Goal: Transaction & Acquisition: Book appointment/travel/reservation

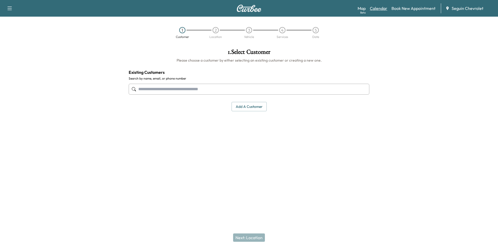
click at [380, 7] on link "Calendar" at bounding box center [378, 8] width 17 height 6
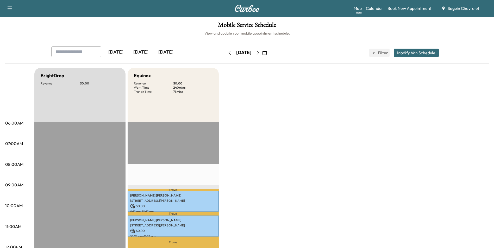
click at [267, 54] on icon "button" at bounding box center [264, 53] width 4 height 4
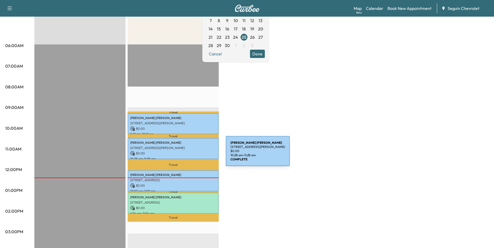
scroll to position [52, 0]
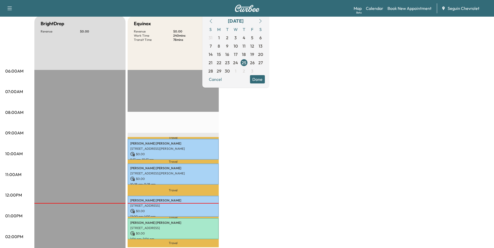
click at [254, 138] on div "BrightDrop Revenue $ 0.00 EST Start Equinox Revenue $ 0.00 Work Time 240 mins T…" at bounding box center [261, 211] width 454 height 390
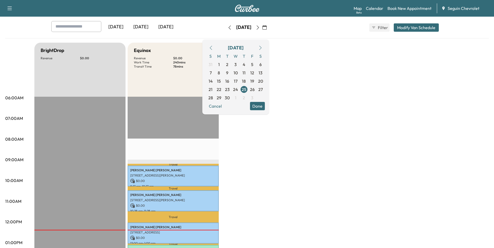
scroll to position [0, 0]
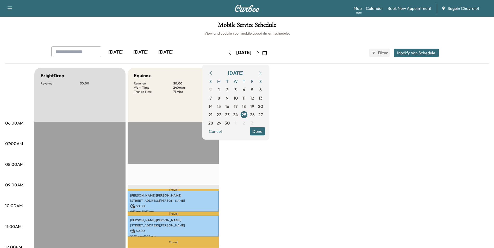
click at [269, 51] on button "button" at bounding box center [264, 53] width 9 height 8
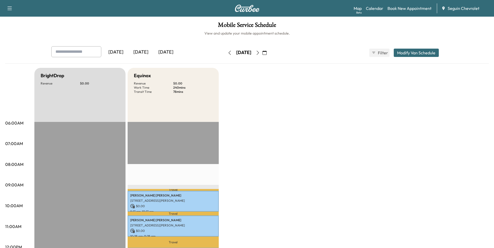
click at [267, 52] on icon "button" at bounding box center [264, 53] width 4 height 4
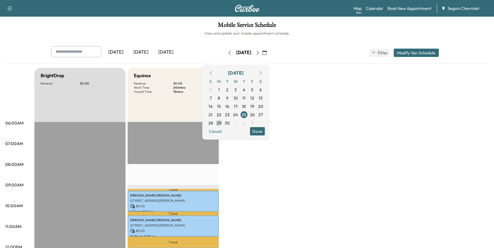
click at [221, 122] on span "29" at bounding box center [219, 123] width 5 height 6
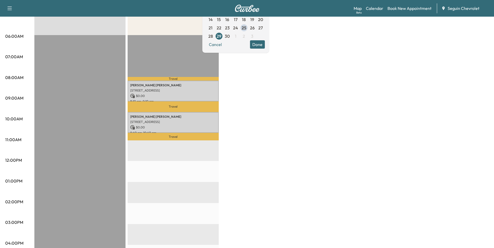
scroll to position [78, 0]
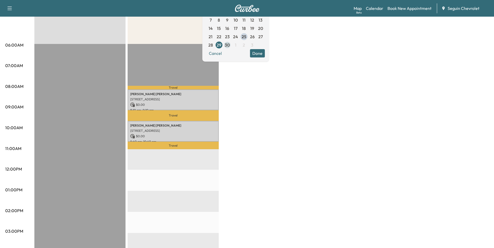
click at [230, 43] on span "30" at bounding box center [227, 45] width 5 height 6
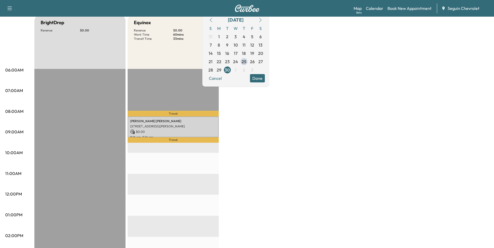
scroll to position [78, 0]
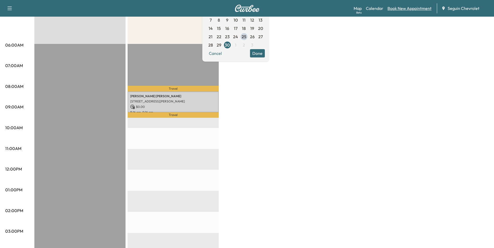
click at [398, 7] on link "Book New Appointment" at bounding box center [409, 8] width 44 height 6
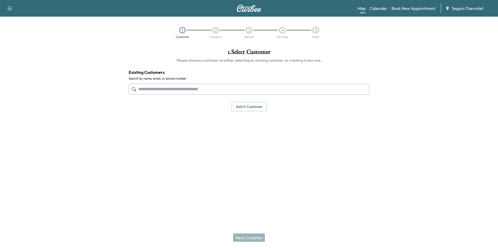
click at [178, 92] on input "text" at bounding box center [249, 89] width 241 height 11
click at [205, 88] on input "text" at bounding box center [249, 89] width 241 height 11
click at [220, 95] on div at bounding box center [249, 89] width 241 height 17
click at [225, 88] on input "text" at bounding box center [249, 89] width 241 height 11
paste input "**********"
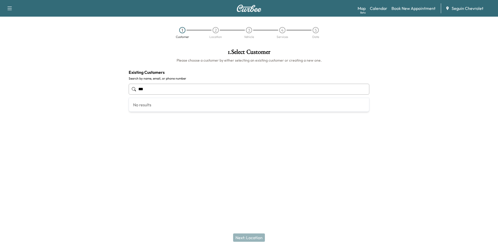
type input "*"
type input "******"
paste input "**********"
type input "*"
click at [245, 103] on button "Add a customer" at bounding box center [248, 107] width 35 height 10
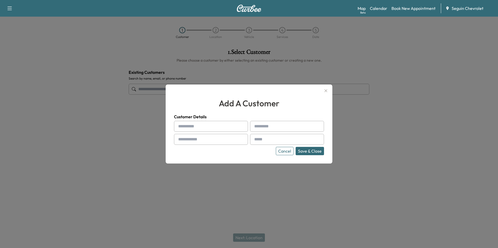
click at [208, 131] on input "text" at bounding box center [211, 126] width 74 height 11
type input "*"
type input "******"
click at [293, 126] on input "text" at bounding box center [287, 126] width 74 height 11
type input "*"
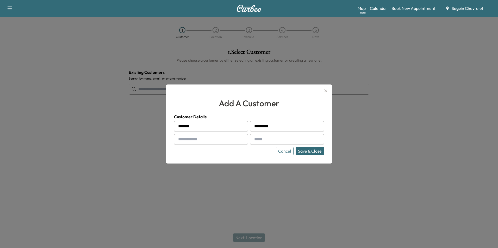
type input "********"
click at [219, 139] on input "text" at bounding box center [211, 139] width 74 height 11
type input "**********"
click at [260, 144] on input "text" at bounding box center [287, 139] width 74 height 11
drag, startPoint x: 268, startPoint y: 140, endPoint x: 266, endPoint y: 137, distance: 3.1
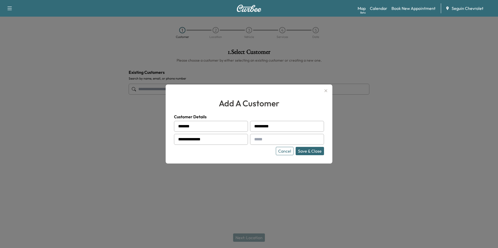
click at [268, 140] on input "text" at bounding box center [287, 139] width 74 height 11
paste input "**********"
type input "**********"
click at [307, 149] on button "Save & Close" at bounding box center [309, 151] width 28 height 8
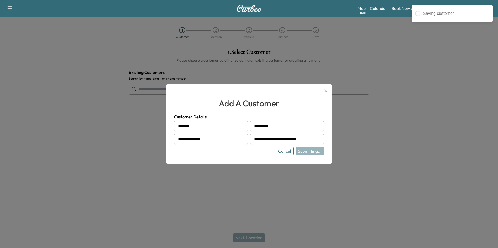
type input "**********"
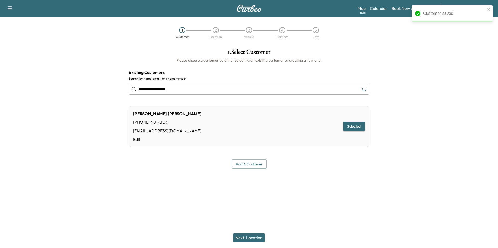
click at [255, 238] on button "Next: Location" at bounding box center [249, 238] width 32 height 8
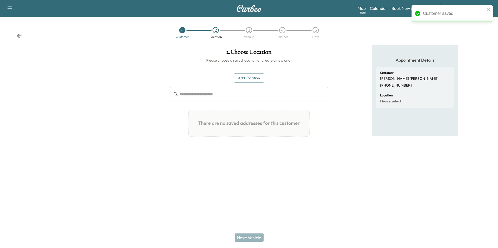
click at [254, 78] on button "Add Location" at bounding box center [249, 78] width 30 height 10
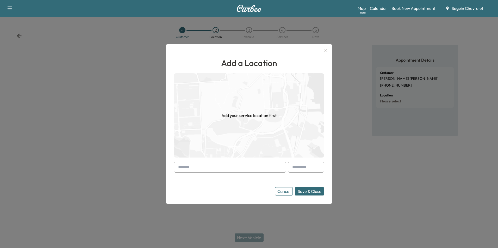
click at [225, 156] on img at bounding box center [249, 115] width 150 height 84
click at [217, 166] on input "text" at bounding box center [230, 167] width 112 height 11
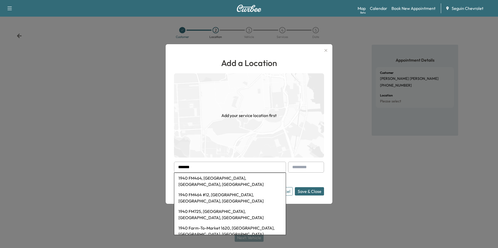
click at [245, 154] on img at bounding box center [249, 115] width 150 height 84
click at [239, 168] on input "*******" at bounding box center [230, 167] width 112 height 11
click at [236, 182] on li "1940 FM464 #10, [GEOGRAPHIC_DATA], [GEOGRAPHIC_DATA], [GEOGRAPHIC_DATA]" at bounding box center [229, 181] width 111 height 17
type input "**********"
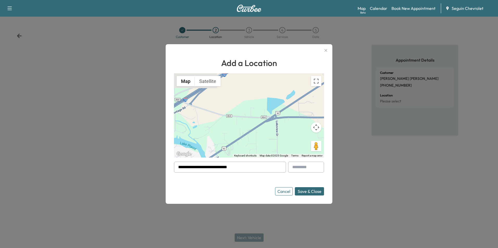
click at [249, 116] on gmp-advanced-marker at bounding box center [249, 116] width 0 height 0
click at [318, 194] on button "Save & Close" at bounding box center [309, 191] width 29 height 8
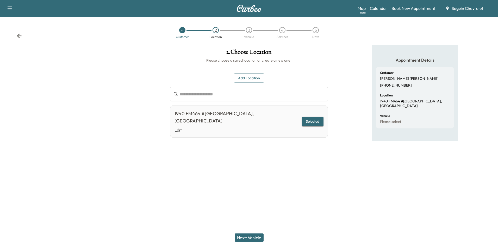
click at [251, 238] on button "Next: Vehicle" at bounding box center [249, 238] width 29 height 8
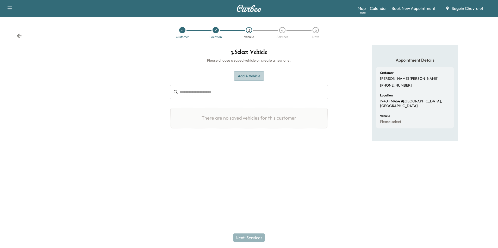
click at [244, 74] on button "Add a Vehicle" at bounding box center [248, 76] width 31 height 10
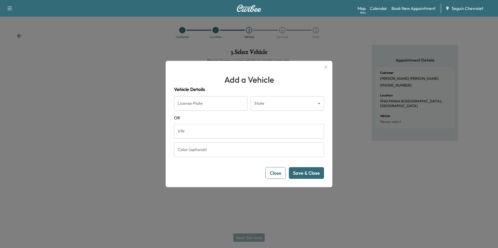
click at [231, 134] on input "VIN" at bounding box center [249, 131] width 150 height 15
paste input "**********"
type input "**********"
click at [303, 179] on div "**********" at bounding box center [249, 124] width 167 height 126
click at [305, 175] on button "Save & Close" at bounding box center [306, 173] width 35 height 12
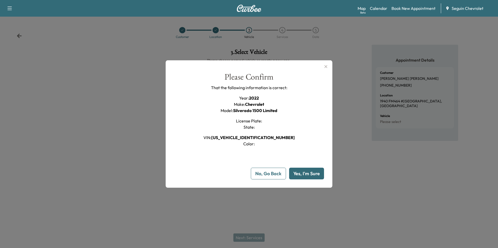
click at [305, 175] on button "Yes, I'm Sure" at bounding box center [306, 174] width 35 height 12
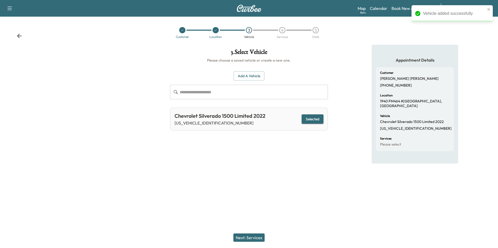
click at [269, 117] on div "Chevrolet Silverado 1500 Limited 2022 [US_VEHICLE_IDENTIFICATION_NUMBER] Select…" at bounding box center [248, 119] width 157 height 23
click at [252, 243] on div "Next: Services" at bounding box center [249, 237] width 498 height 21
click at [253, 239] on button "Next: Services" at bounding box center [248, 238] width 31 height 8
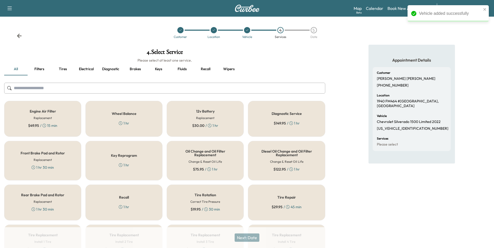
click at [127, 198] on h5 "Recall" at bounding box center [124, 198] width 10 height 4
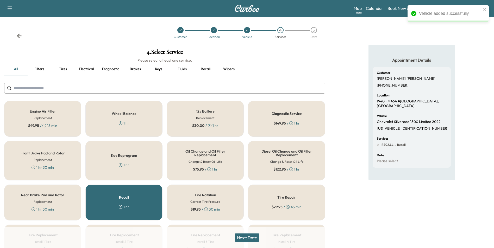
click at [255, 238] on button "Next: Date" at bounding box center [247, 238] width 25 height 8
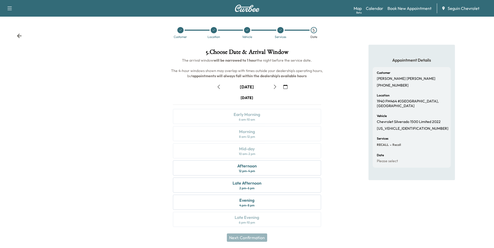
click at [286, 86] on icon "button" at bounding box center [285, 87] width 4 height 4
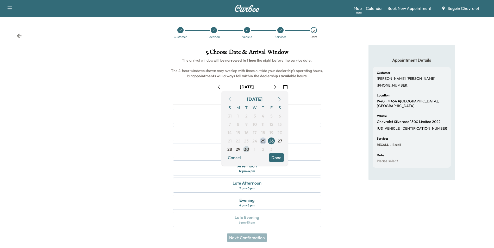
click at [246, 150] on span "30" at bounding box center [246, 149] width 5 height 6
click at [326, 97] on div "5 . Choose Date & Arrival Window The arrival window will be narrowed to 1 hour …" at bounding box center [246, 139] width 164 height 189
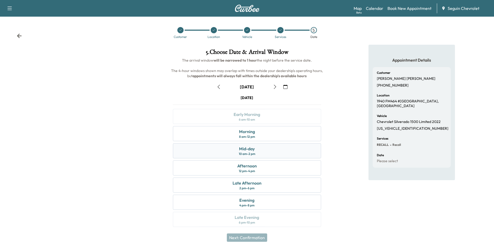
click at [267, 150] on div "Mid-day 10 am - 2 pm" at bounding box center [247, 150] width 148 height 15
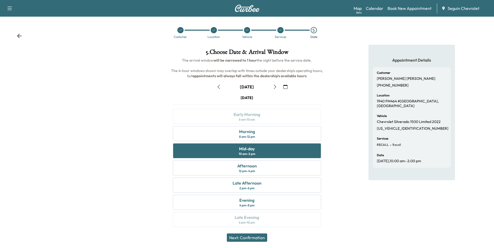
click at [262, 237] on button "Next: Confirmation" at bounding box center [247, 238] width 40 height 8
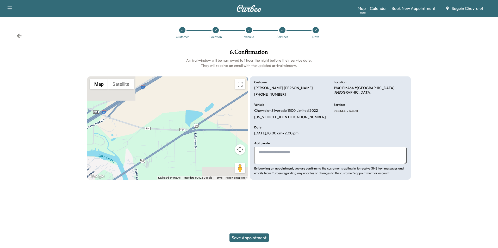
click at [286, 149] on div "Add a note By booking an appointment, you are confirming the customer is opting…" at bounding box center [330, 159] width 152 height 34
click at [280, 153] on textarea at bounding box center [330, 155] width 152 height 17
click at [268, 152] on textarea at bounding box center [330, 155] width 152 height 17
click at [310, 157] on textarea at bounding box center [330, 155] width 152 height 17
paste textarea "**********"
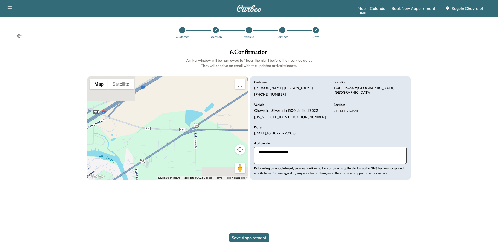
paste textarea "**********"
click at [315, 158] on textarea "**********" at bounding box center [330, 155] width 152 height 17
click at [359, 157] on textarea "**********" at bounding box center [330, 155] width 152 height 17
click at [311, 161] on textarea "**********" at bounding box center [330, 155] width 152 height 17
click at [384, 159] on textarea "**********" at bounding box center [330, 155] width 152 height 17
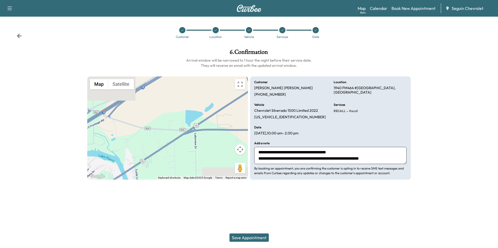
type textarea "**********"
click at [258, 234] on button "Save Appointment" at bounding box center [248, 238] width 39 height 8
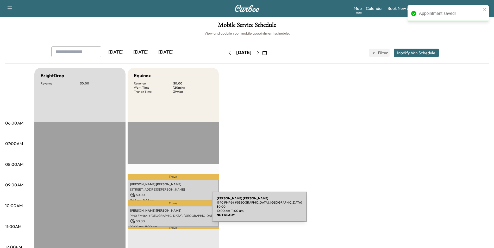
click at [172, 212] on div "[PERSON_NAME] 1940 FM464 #10, [GEOGRAPHIC_DATA], [GEOGRAPHIC_DATA] $ 0.00 10:00…" at bounding box center [173, 216] width 91 height 21
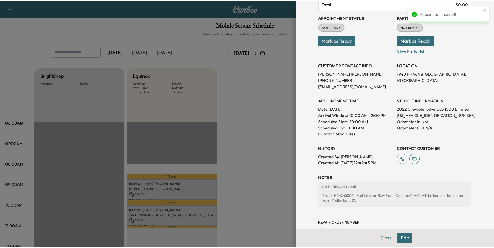
scroll to position [52, 0]
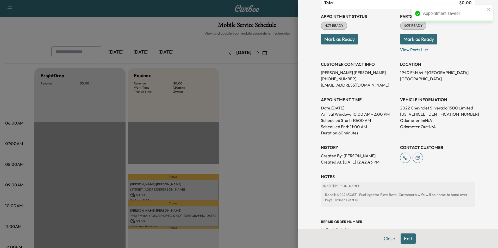
click at [249, 176] on div at bounding box center [249, 124] width 498 height 248
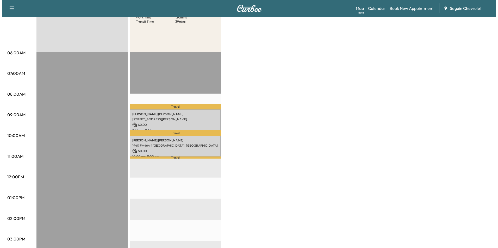
scroll to position [78, 0]
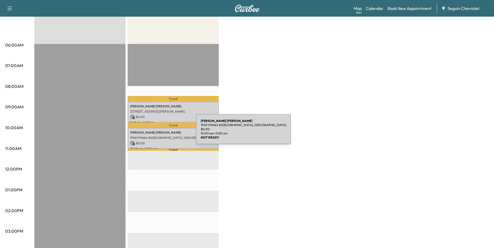
click at [157, 132] on p "[PERSON_NAME]" at bounding box center [173, 133] width 86 height 4
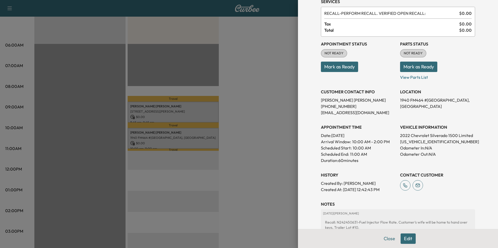
scroll to position [11, 0]
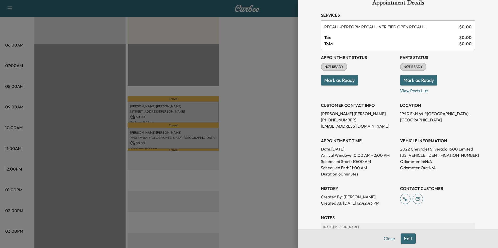
click at [200, 99] on div at bounding box center [249, 124] width 498 height 248
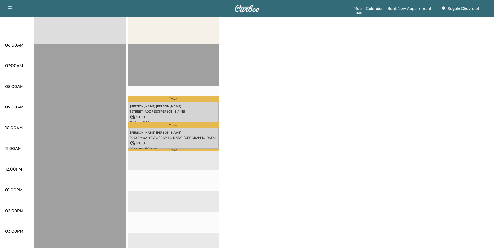
click at [182, 151] on div "Travel [PERSON_NAME] [STREET_ADDRESS][PERSON_NAME] $ 0.00 8:45 am - 9:45 am Tra…" at bounding box center [173, 212] width 91 height 336
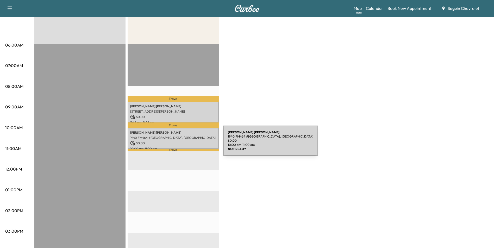
click at [184, 143] on p "$ 0.00" at bounding box center [173, 143] width 86 height 5
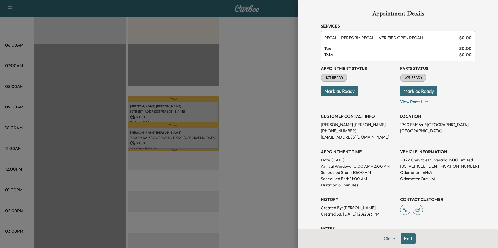
scroll to position [89, 0]
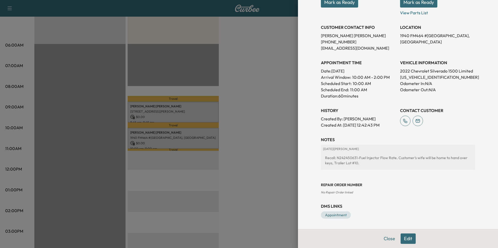
click at [453, 153] on div "[DATE] | [PERSON_NAME] Recall: N242450631-Fuel Injector Flow Rate. Customer's w…" at bounding box center [398, 157] width 154 height 25
click at [369, 141] on h3 "NOTES" at bounding box center [398, 140] width 154 height 6
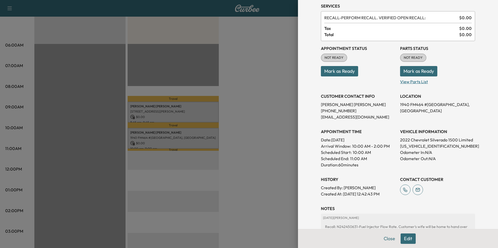
scroll to position [11, 0]
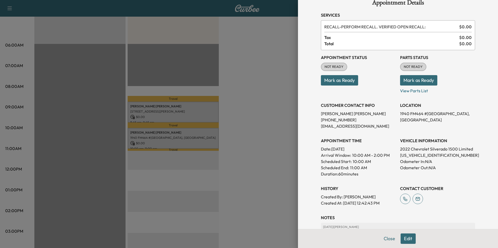
click at [424, 113] on p "1940 FM464 #[GEOGRAPHIC_DATA], [GEOGRAPHIC_DATA]" at bounding box center [437, 117] width 75 height 12
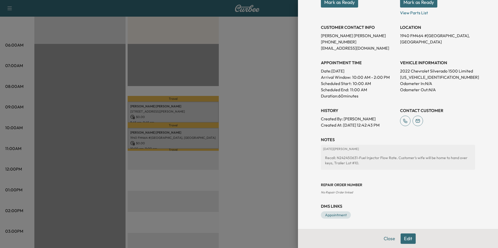
click at [403, 240] on button "Edit" at bounding box center [407, 239] width 15 height 10
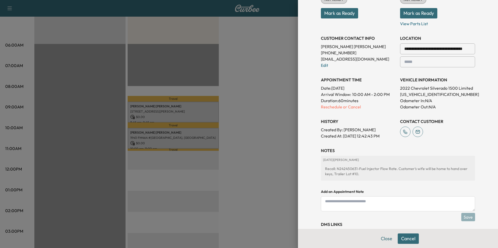
scroll to position [100, 0]
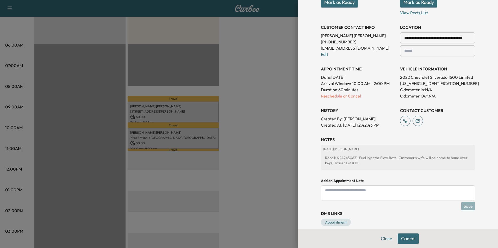
click at [404, 185] on div "NOTES [DATE] | [PERSON_NAME] Recall: N242450631-Fuel Injector Flow Rate. Custom…" at bounding box center [398, 170] width 154 height 66
click at [399, 192] on textarea at bounding box center [398, 193] width 154 height 15
type textarea "*"
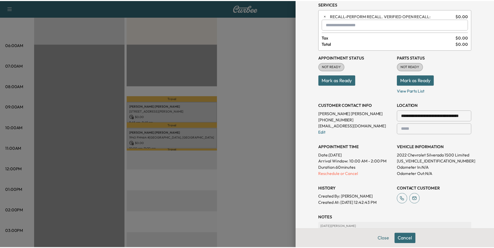
scroll to position [22, 0]
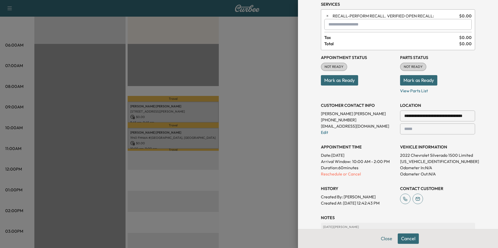
click at [260, 166] on div at bounding box center [249, 124] width 498 height 248
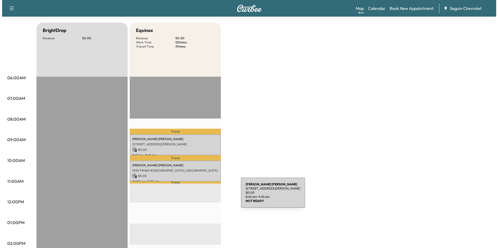
scroll to position [78, 0]
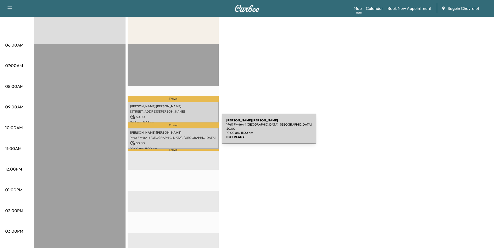
click at [182, 132] on p "[PERSON_NAME]" at bounding box center [173, 133] width 86 height 4
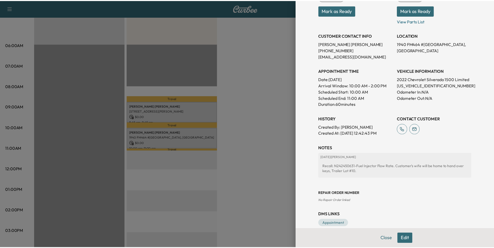
scroll to position [89, 0]
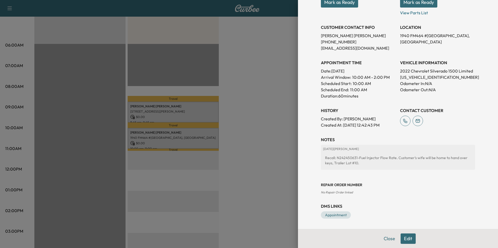
click at [248, 100] on div at bounding box center [249, 124] width 498 height 248
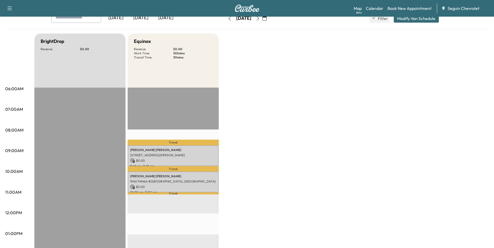
scroll to position [0, 0]
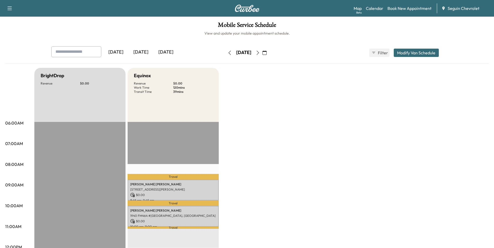
click at [267, 55] on icon "button" at bounding box center [264, 53] width 4 height 4
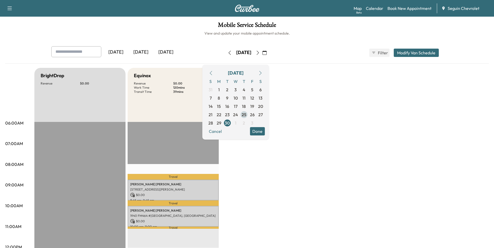
click at [246, 115] on span "25" at bounding box center [244, 115] width 5 height 6
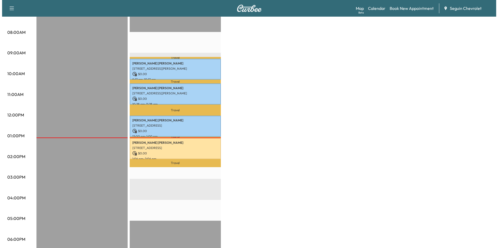
scroll to position [156, 0]
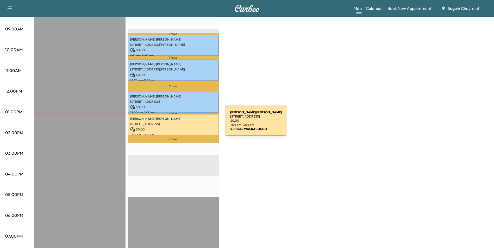
click at [186, 124] on p "[STREET_ADDRESS]" at bounding box center [173, 124] width 86 height 4
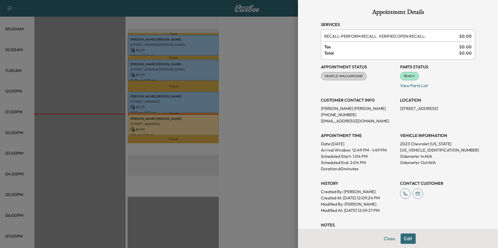
scroll to position [0, 0]
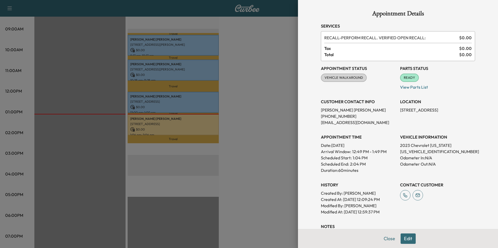
drag, startPoint x: 478, startPoint y: 0, endPoint x: 273, endPoint y: 85, distance: 221.5
click at [273, 85] on div at bounding box center [249, 124] width 498 height 248
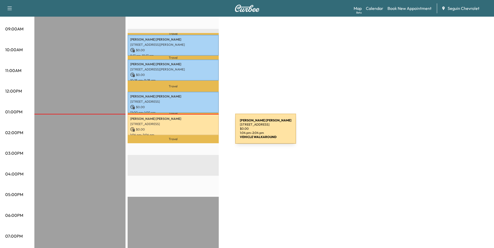
click at [196, 130] on div "[PERSON_NAME] [STREET_ADDRESS] $ 0.00 1:04 pm - 2:04 pm" at bounding box center [173, 124] width 91 height 21
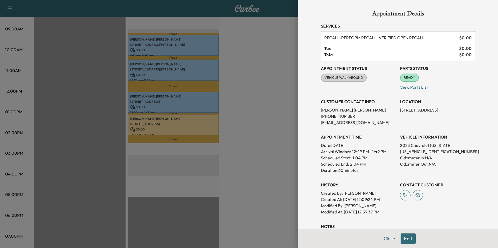
click at [178, 134] on div at bounding box center [249, 124] width 498 height 248
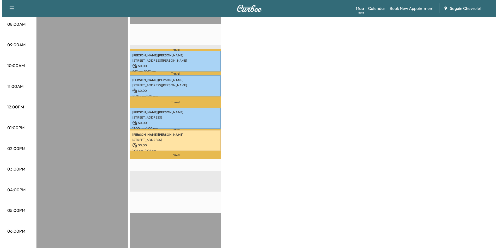
scroll to position [104, 0]
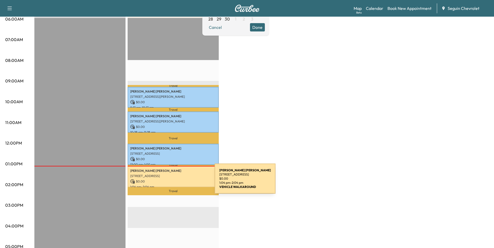
click at [175, 182] on p "$ 0.00" at bounding box center [173, 181] width 86 height 5
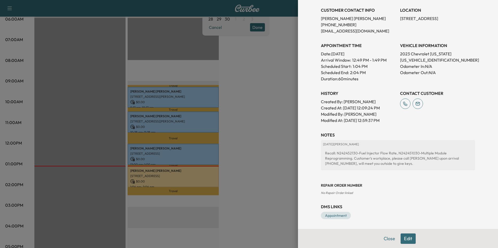
scroll to position [92, 0]
click at [190, 167] on div at bounding box center [249, 124] width 498 height 248
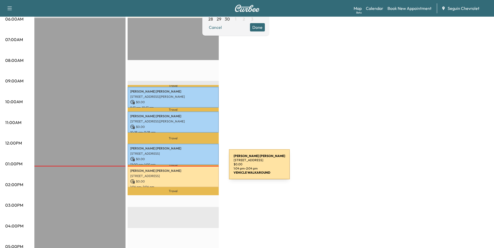
click at [190, 169] on p "[PERSON_NAME]" at bounding box center [173, 171] width 86 height 4
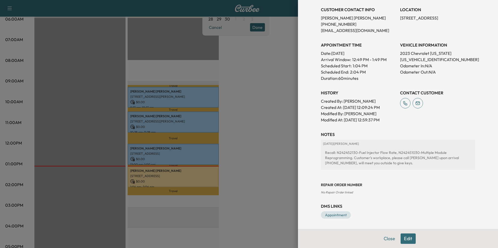
click at [241, 135] on div at bounding box center [249, 124] width 498 height 248
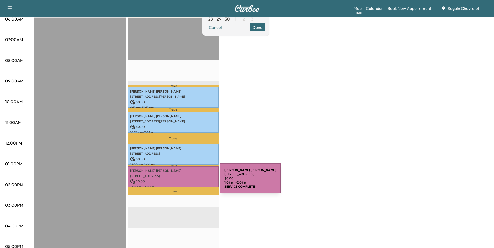
click at [181, 182] on p "$ 0.00" at bounding box center [173, 181] width 86 height 5
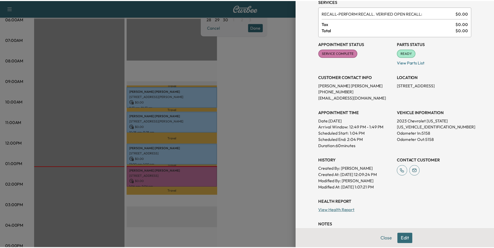
scroll to position [0, 0]
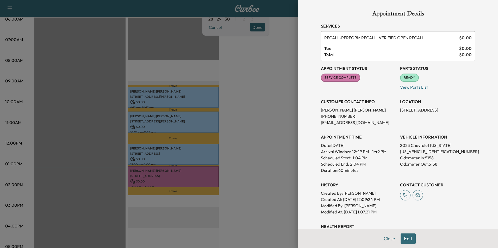
click at [273, 108] on div at bounding box center [249, 124] width 498 height 248
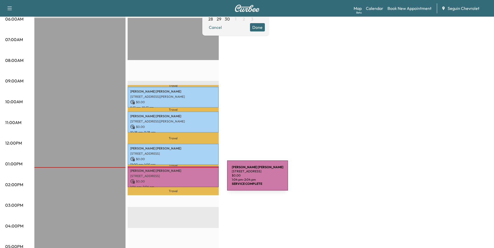
click at [188, 179] on p "$ 0.00" at bounding box center [173, 181] width 86 height 5
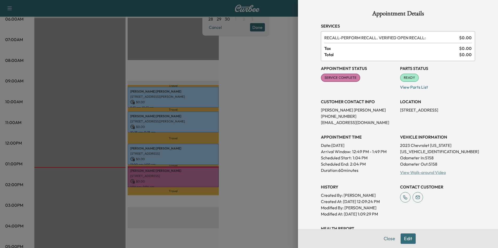
click at [431, 174] on link "View Walk-around Video" at bounding box center [423, 172] width 46 height 5
click at [258, 155] on div at bounding box center [249, 124] width 498 height 248
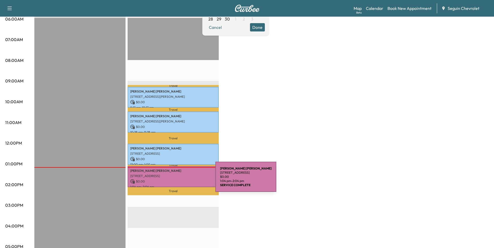
click at [176, 180] on p "$ 0.00" at bounding box center [173, 181] width 86 height 5
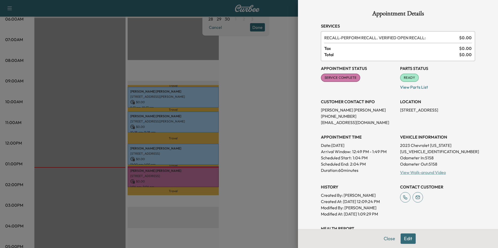
click at [415, 173] on link "View Walk-around Video" at bounding box center [423, 172] width 46 height 5
click at [257, 99] on div at bounding box center [249, 124] width 498 height 248
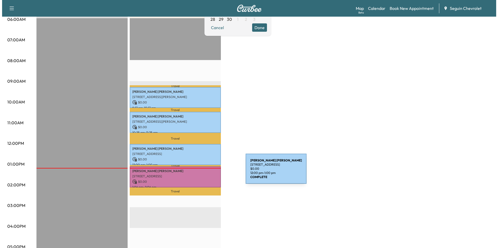
scroll to position [104, 0]
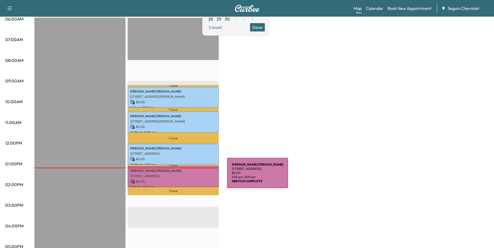
click at [188, 176] on p "[STREET_ADDRESS]" at bounding box center [173, 176] width 86 height 4
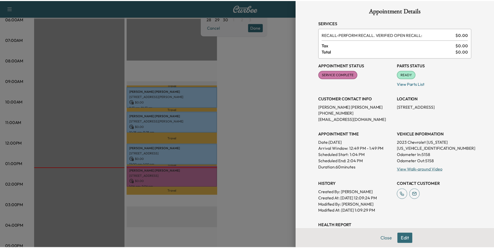
scroll to position [0, 0]
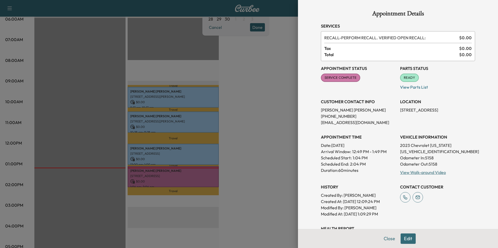
click at [225, 76] on div at bounding box center [249, 124] width 498 height 248
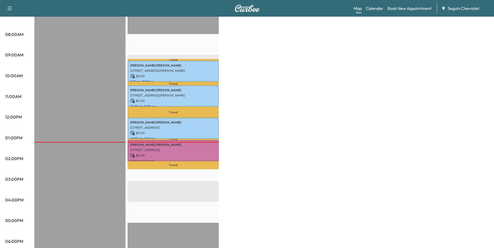
scroll to position [52, 0]
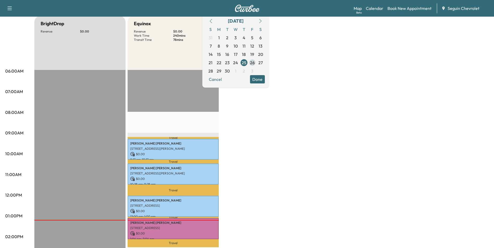
click at [255, 65] on span "26" at bounding box center [252, 63] width 5 height 6
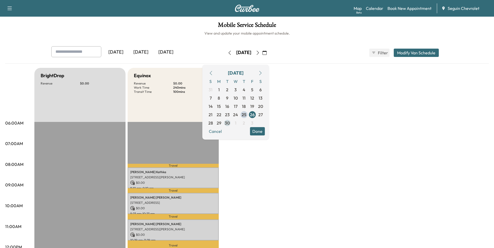
click at [231, 123] on span "30" at bounding box center [227, 123] width 8 height 8
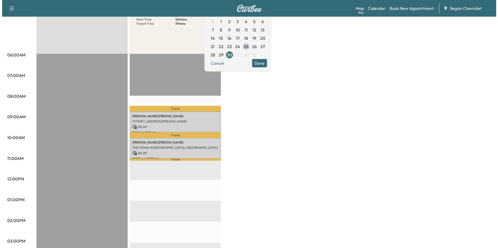
scroll to position [104, 0]
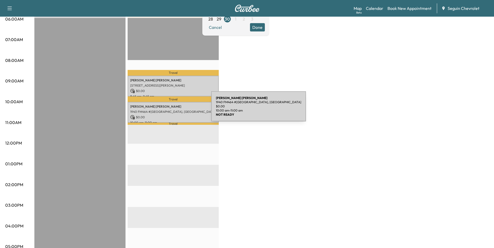
click at [172, 110] on p "1940 FM464 #[GEOGRAPHIC_DATA], [GEOGRAPHIC_DATA]" at bounding box center [173, 112] width 86 height 4
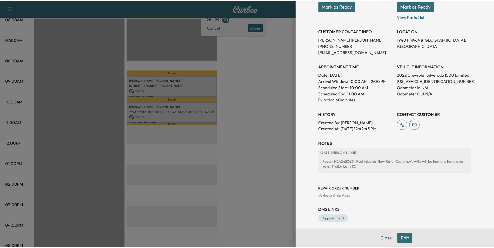
scroll to position [89, 0]
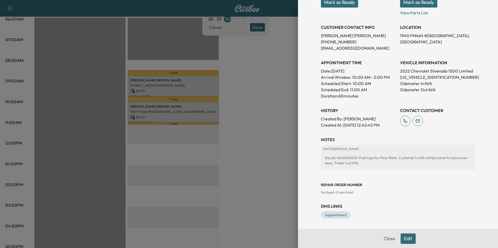
click at [256, 168] on div at bounding box center [249, 124] width 498 height 248
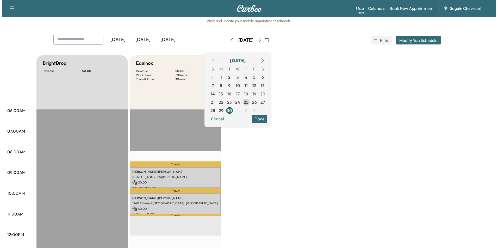
scroll to position [0, 0]
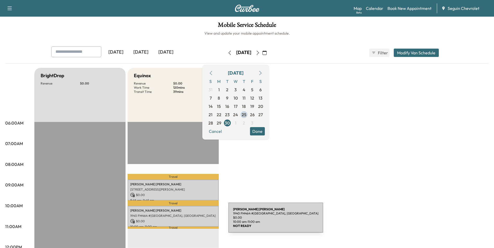
click at [189, 221] on p "$ 0.00" at bounding box center [173, 221] width 86 height 5
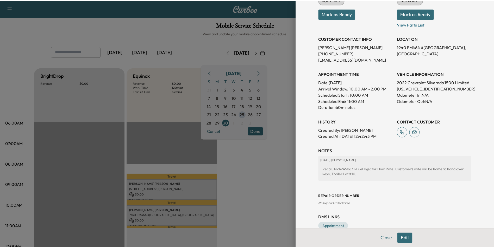
scroll to position [78, 0]
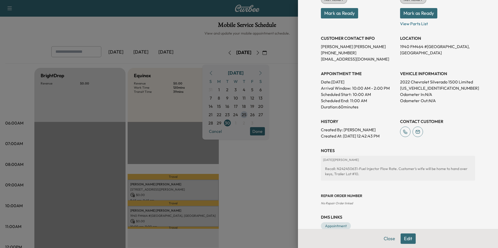
click at [260, 181] on div at bounding box center [249, 124] width 498 height 248
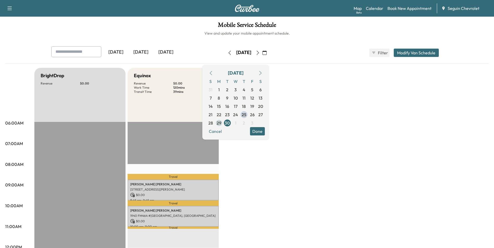
click at [221, 120] on span "29" at bounding box center [219, 123] width 5 height 6
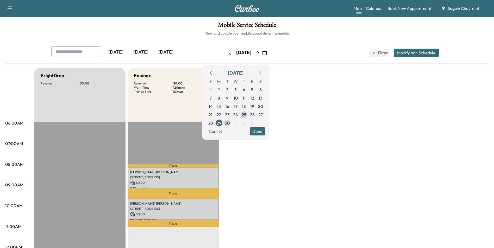
click at [230, 120] on span "30" at bounding box center [227, 123] width 5 height 6
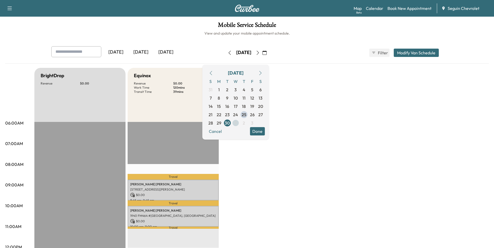
click at [236, 121] on span "1" at bounding box center [236, 123] width 2 height 6
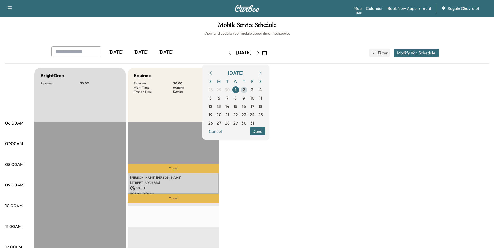
click at [245, 91] on span "2" at bounding box center [244, 90] width 2 height 6
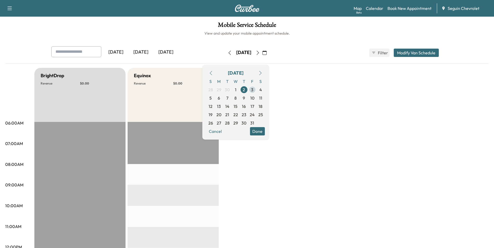
click at [253, 89] on span "3" at bounding box center [252, 90] width 2 height 6
click at [228, 96] on span "7" at bounding box center [227, 98] width 2 height 6
click at [220, 98] on span "6" at bounding box center [219, 98] width 2 height 6
click at [231, 99] on span "7" at bounding box center [227, 98] width 8 height 8
click at [248, 100] on span "9" at bounding box center [244, 98] width 8 height 8
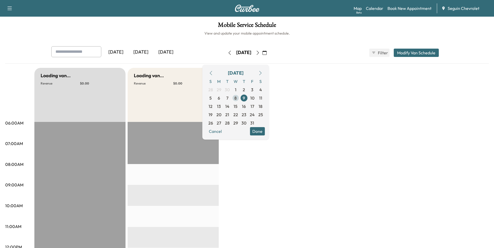
click at [237, 100] on span "8" at bounding box center [235, 98] width 2 height 6
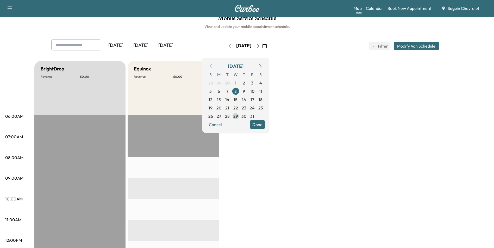
scroll to position [26, 0]
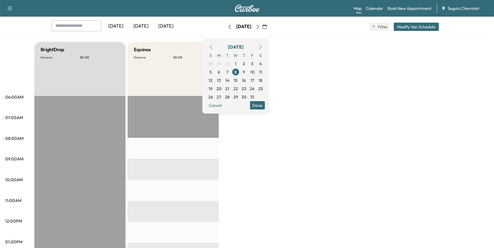
click at [212, 48] on icon "button" at bounding box center [211, 47] width 2 height 4
click at [246, 87] on span "25" at bounding box center [244, 89] width 5 height 6
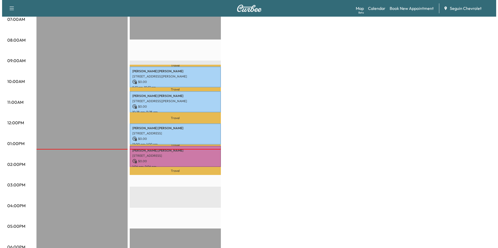
scroll to position [130, 0]
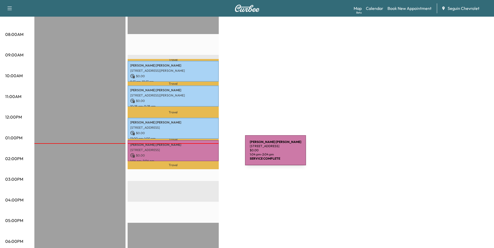
click at [206, 154] on p "$ 0.00" at bounding box center [173, 155] width 86 height 5
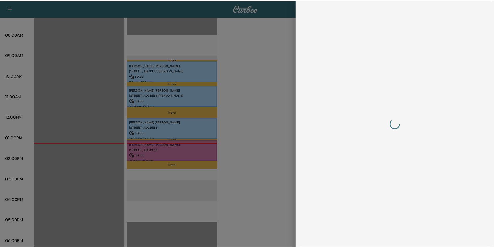
scroll to position [0, 0]
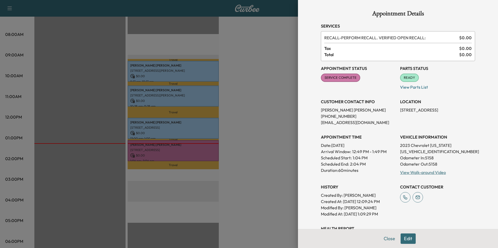
click at [249, 101] on div at bounding box center [249, 124] width 498 height 248
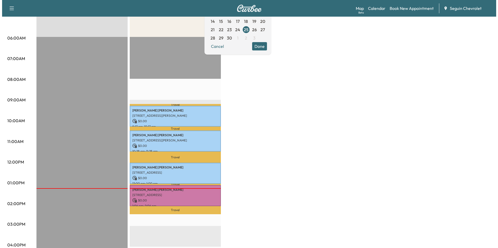
scroll to position [78, 0]
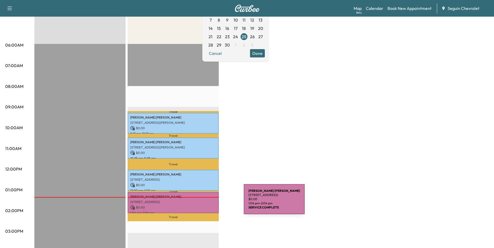
click at [205, 202] on p "[STREET_ADDRESS]" at bounding box center [173, 202] width 86 height 4
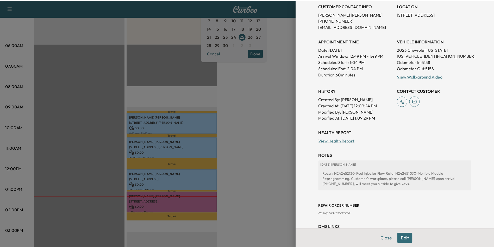
scroll to position [104, 0]
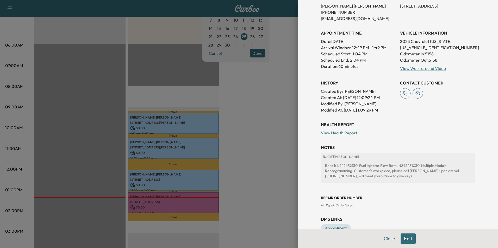
click at [260, 144] on div at bounding box center [249, 124] width 498 height 248
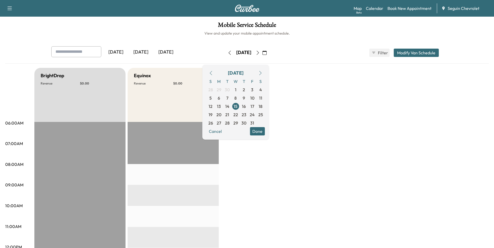
click at [267, 52] on icon "button" at bounding box center [264, 53] width 4 height 4
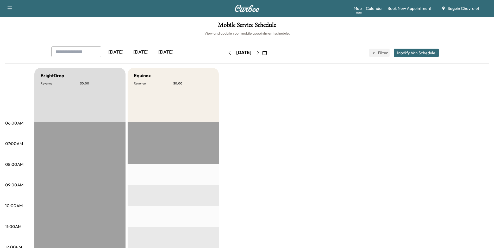
click at [267, 53] on icon "button" at bounding box center [264, 53] width 4 height 4
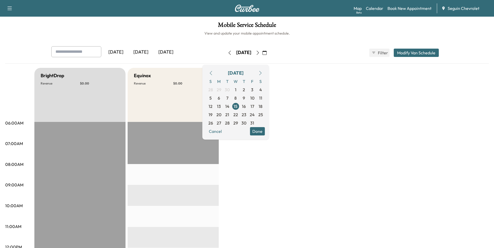
click at [265, 131] on button "Done" at bounding box center [257, 131] width 15 height 8
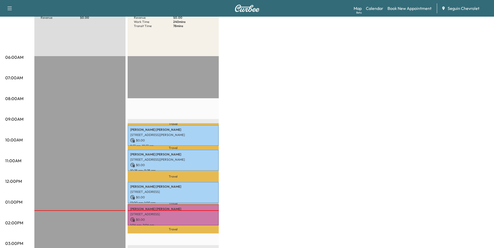
scroll to position [26, 0]
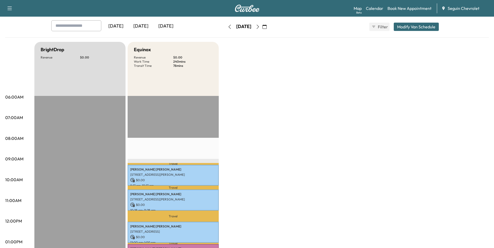
click at [262, 27] on button "button" at bounding box center [257, 27] width 9 height 8
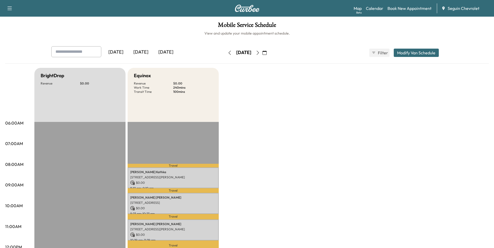
click at [260, 53] on icon "button" at bounding box center [258, 53] width 4 height 4
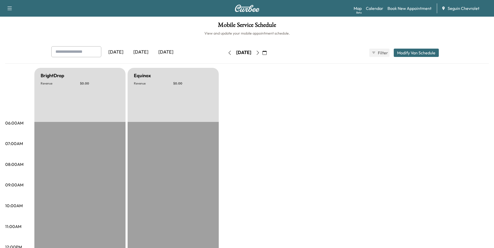
click at [262, 53] on button "button" at bounding box center [257, 53] width 9 height 8
click at [262, 49] on button "button" at bounding box center [257, 53] width 9 height 8
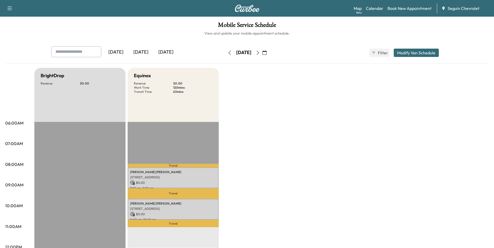
click at [260, 52] on icon "button" at bounding box center [258, 53] width 4 height 4
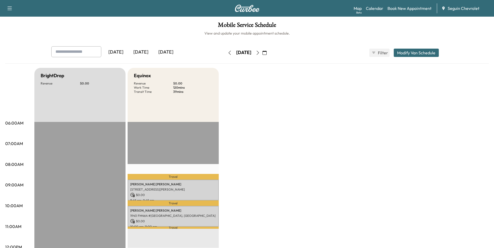
click at [260, 52] on icon "button" at bounding box center [258, 53] width 4 height 4
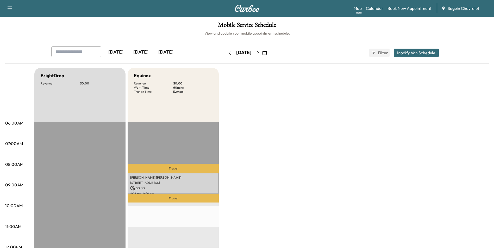
click at [260, 52] on icon "button" at bounding box center [258, 53] width 4 height 4
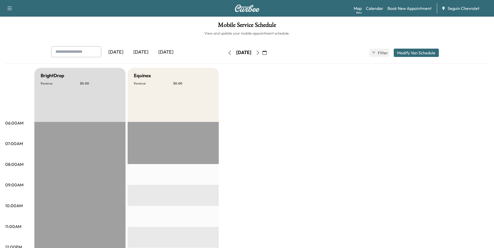
click at [260, 52] on icon "button" at bounding box center [258, 53] width 4 height 4
